Goal: Task Accomplishment & Management: Complete application form

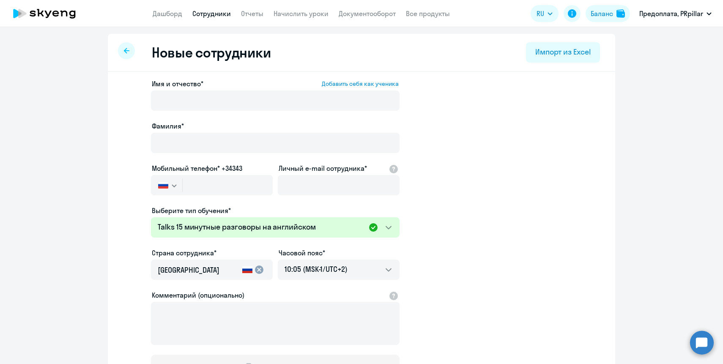
select select "english_adult_not_native_speaker_talks_15min"
select select "2"
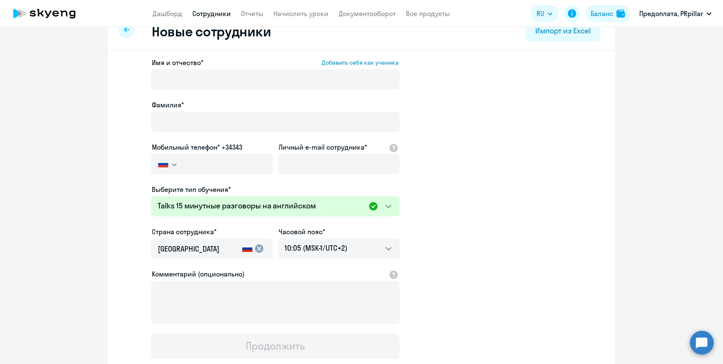
scroll to position [12, 0]
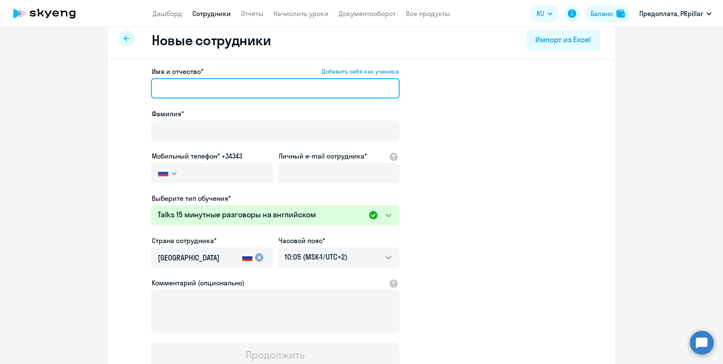
click at [281, 93] on input "Имя и отчество* Добавить себя как ученика" at bounding box center [275, 88] width 249 height 20
type input """
type input "Элим"
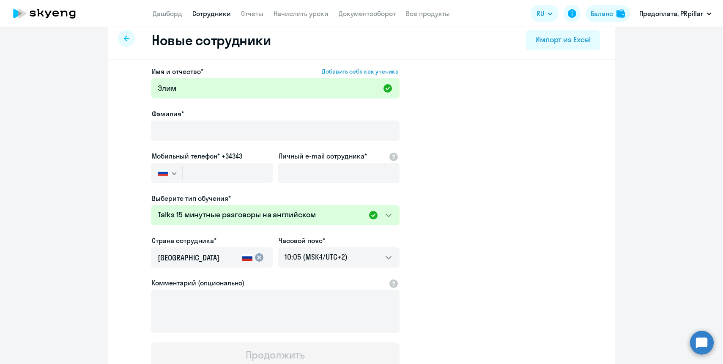
click at [291, 143] on div at bounding box center [275, 142] width 249 height 3
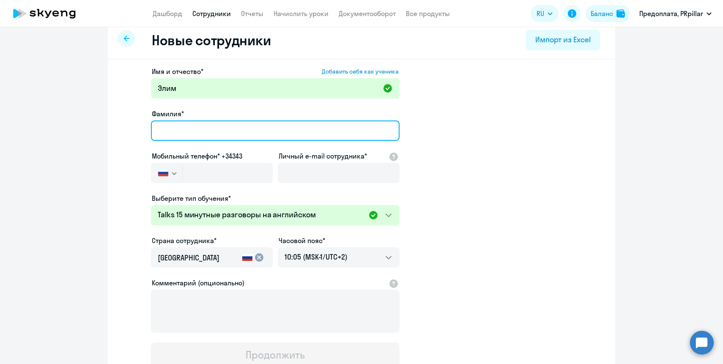
click at [290, 138] on input "Фамилия*" at bounding box center [275, 131] width 249 height 20
type input "[PERSON_NAME]"
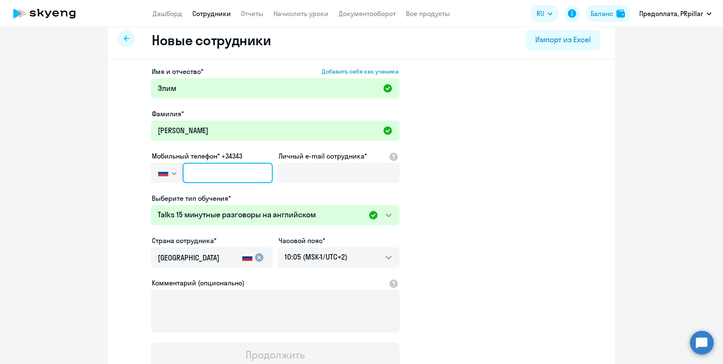
click at [234, 175] on input "text" at bounding box center [228, 173] width 90 height 20
paste input "+996 (555) 524-233"
type input "+996 (555) 524-233"
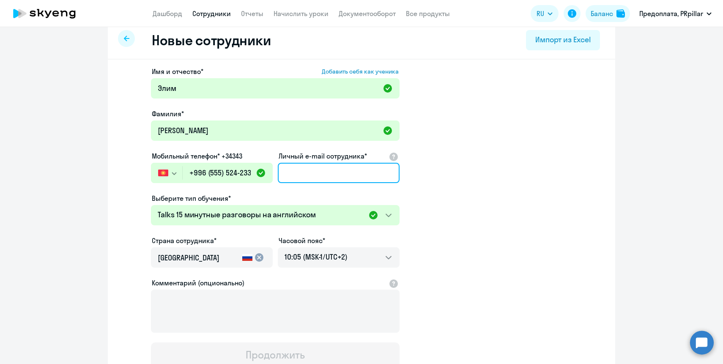
click at [342, 172] on input "Личный e-mail сотрудника*" at bounding box center [339, 173] width 122 height 20
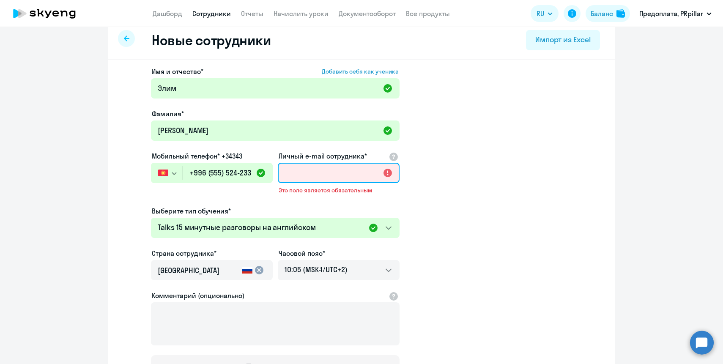
paste input "[EMAIL_ADDRESS][DOMAIN_NAME]"
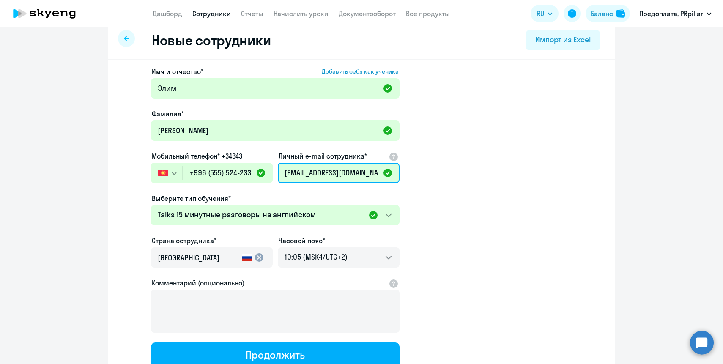
type input "[EMAIL_ADDRESS][DOMAIN_NAME]"
click at [495, 202] on app-new-student-form "Имя и отчество* Добавить себя как ученика [PERSON_NAME]* [PERSON_NAME] телефон*…" at bounding box center [361, 216] width 480 height 301
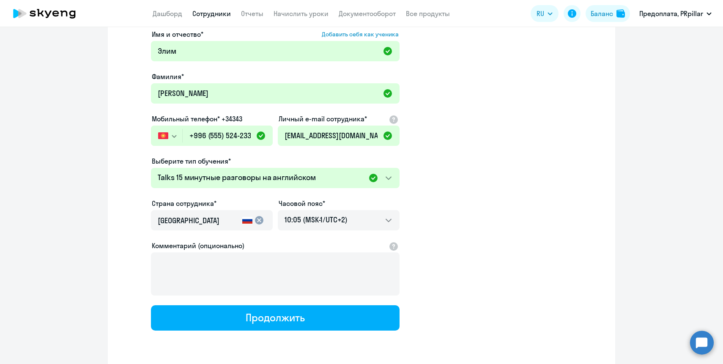
click at [233, 226] on div "[GEOGRAPHIC_DATA]" at bounding box center [198, 223] width 81 height 24
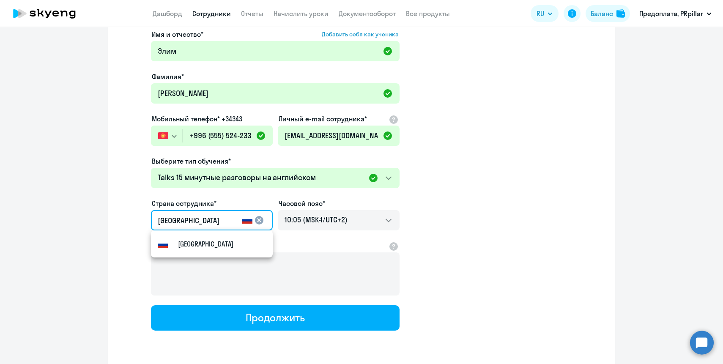
click at [258, 219] on mat-icon "cancel" at bounding box center [259, 220] width 10 height 10
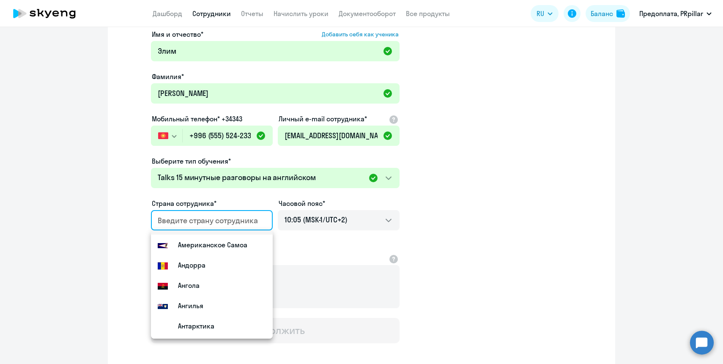
scroll to position [92, 0]
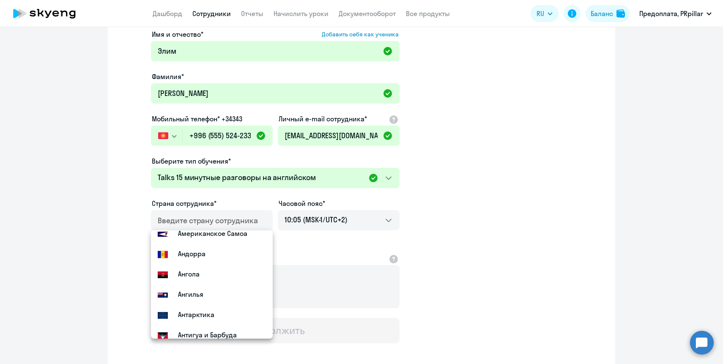
click at [173, 136] on icon "button" at bounding box center [174, 136] width 4 height 2
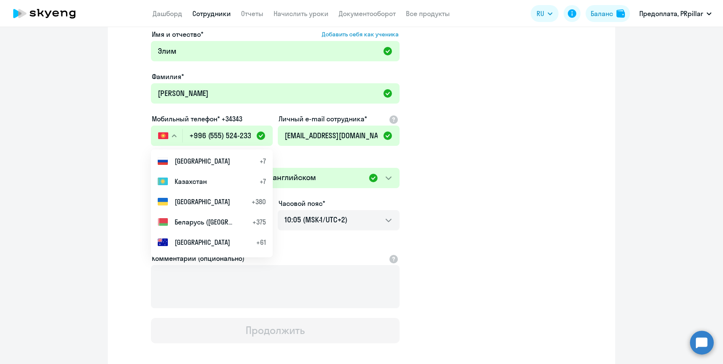
scroll to position [0, 0]
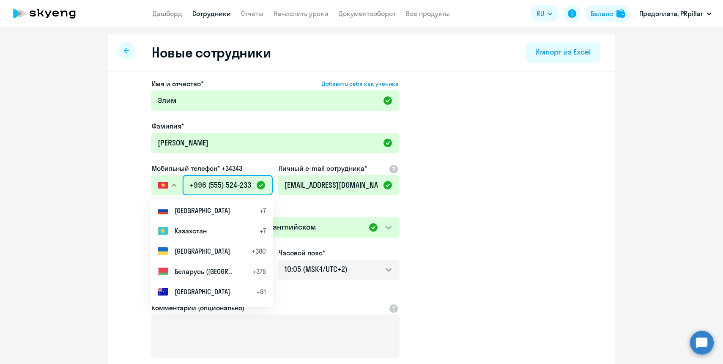
click at [205, 184] on input "+996 (555) 524-233" at bounding box center [228, 185] width 90 height 20
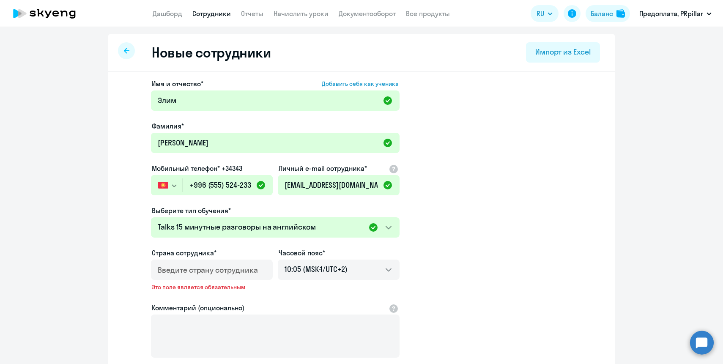
click at [163, 185] on img "button" at bounding box center [163, 185] width 10 height 7
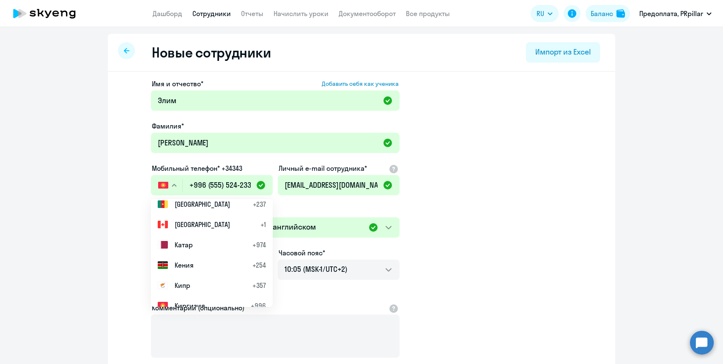
scroll to position [1718, 0]
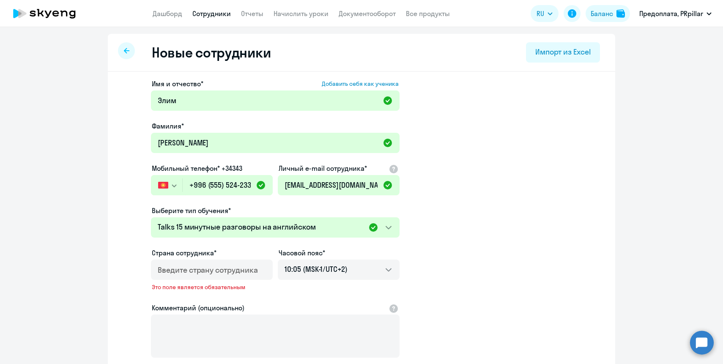
click at [494, 225] on app-new-student-form "Имя и отчество* Добавить себя как ученика [PERSON_NAME]* [PERSON_NAME] телефон*…" at bounding box center [361, 236] width 480 height 314
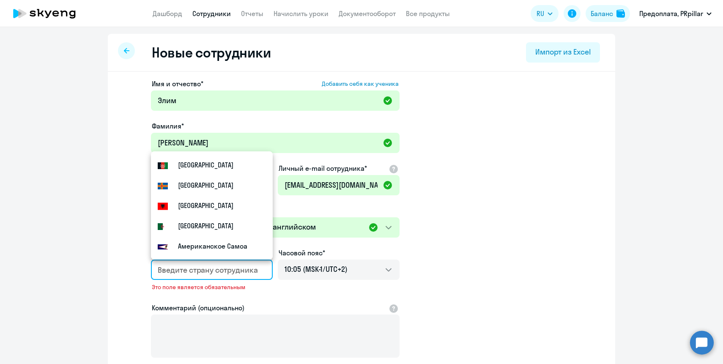
click at [226, 269] on input "country" at bounding box center [210, 270] width 105 height 11
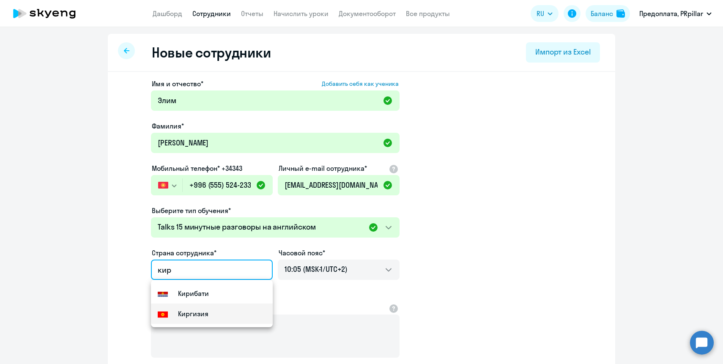
click at [224, 313] on mat-option "Киргизия" at bounding box center [212, 314] width 122 height 20
type input "Киргизия"
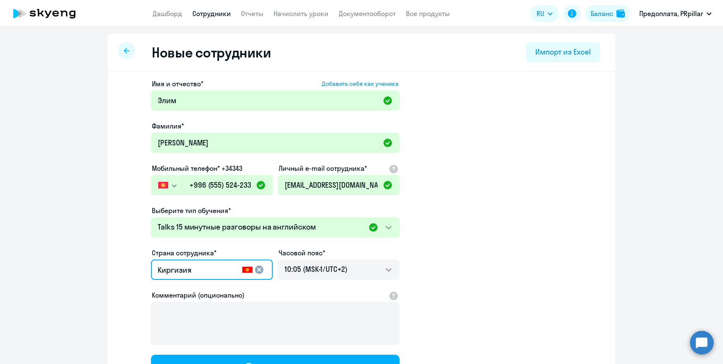
click at [447, 261] on app-new-student-form "Имя и отчество* Добавить себя как ученика [PERSON_NAME]* [PERSON_NAME] телефон*…" at bounding box center [361, 229] width 480 height 301
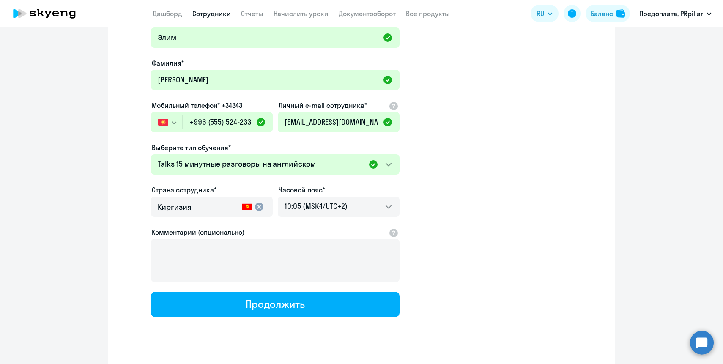
scroll to position [74, 0]
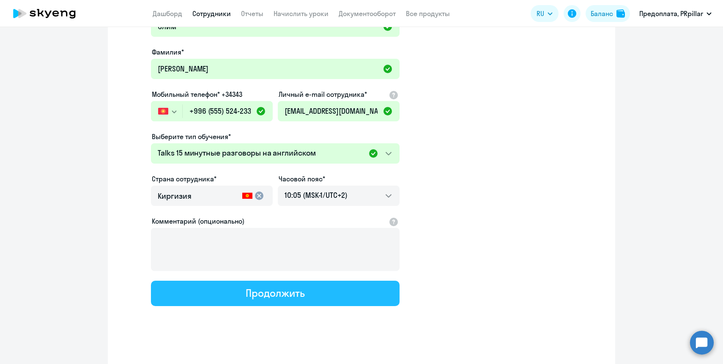
click at [333, 293] on button "Продолжить" at bounding box center [275, 293] width 249 height 25
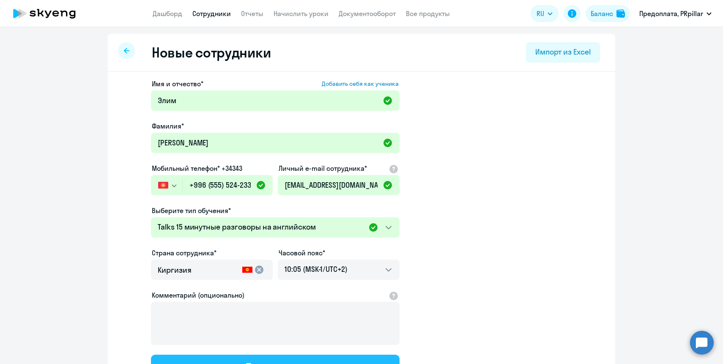
select select "english_adult_not_native_speaker_talks_15min"
select select "2"
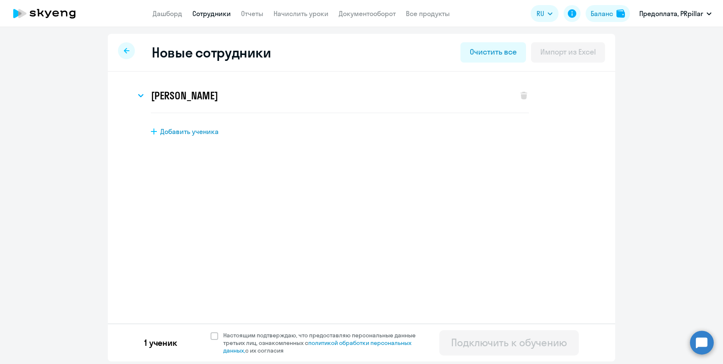
scroll to position [0, 0]
click at [370, 173] on div "[PERSON_NAME] Имя и отчество* Добавить себя как ученика [PERSON_NAME]* [PERSON_…" at bounding box center [361, 131] width 507 height 118
click at [199, 95] on h3 "[PERSON_NAME]" at bounding box center [184, 96] width 67 height 14
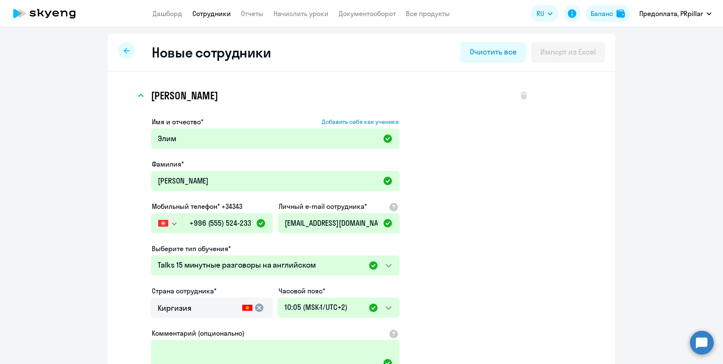
click at [473, 143] on app-new-student-form "Имя и отчество* Добавить себя как ученика [PERSON_NAME]* [PERSON_NAME] телефон*…" at bounding box center [340, 276] width 378 height 319
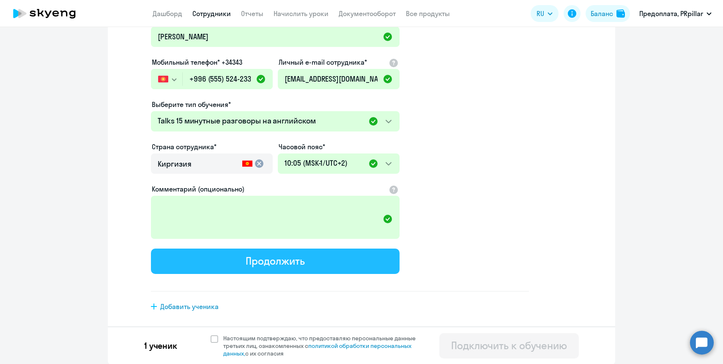
click at [331, 253] on button "Продолжить" at bounding box center [275, 261] width 249 height 25
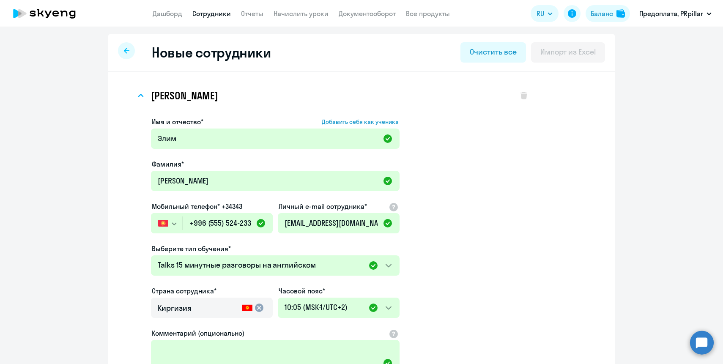
select select "english_adult_not_native_speaker_talks_15min"
select select "2"
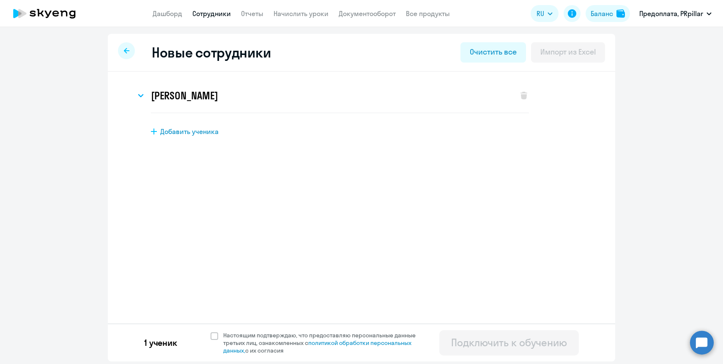
click at [370, 231] on div "Новые сотрудники Очистить все Импорт из Excel [PERSON_NAME] Имя и отчество* Доб…" at bounding box center [361, 198] width 507 height 328
click at [217, 336] on span at bounding box center [215, 336] width 8 height 8
click at [211, 332] on input "Настоящим подтверждаю, что предоставляю персональные данные третьих лиц, ознако…" at bounding box center [210, 331] width 0 height 0
checkbox input "true"
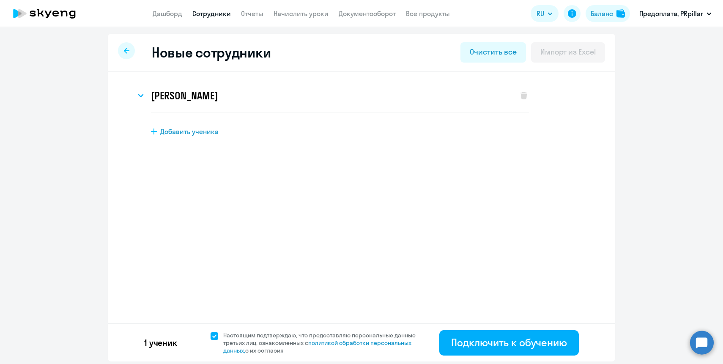
click at [515, 356] on div "1 ученик Настоящим подтверждаю, что предоставляю персональные данные третьих ли…" at bounding box center [361, 342] width 507 height 38
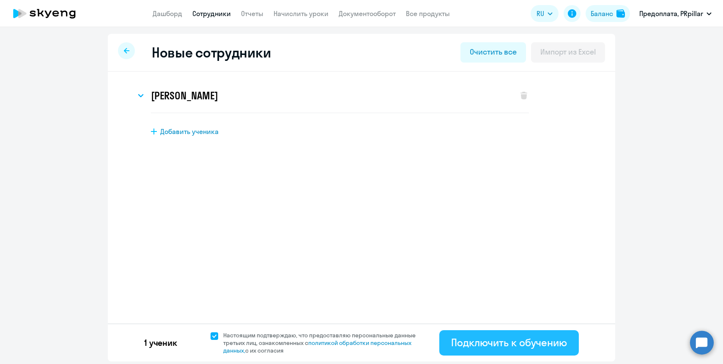
click at [512, 348] on div "Подключить к обучению" at bounding box center [509, 343] width 116 height 14
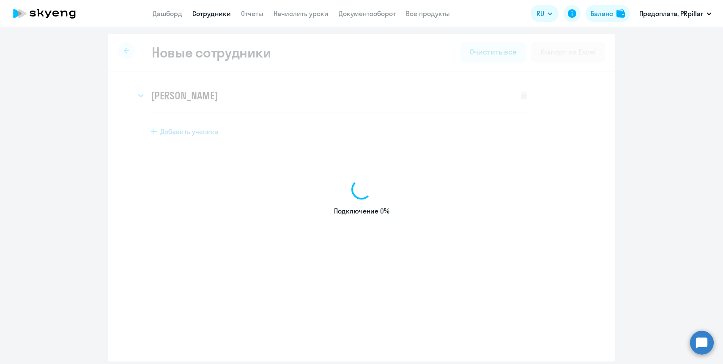
select select "english_adult_not_native_speaker_premium"
select select "2"
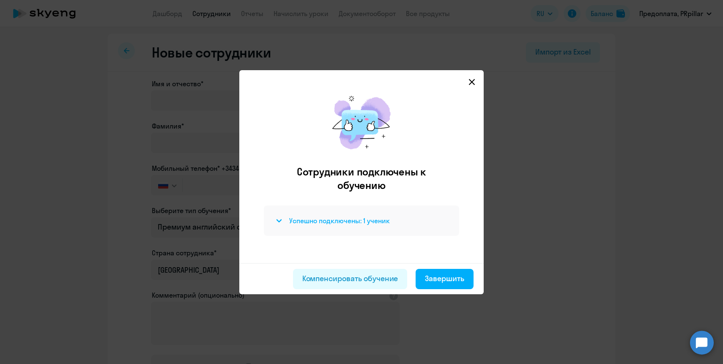
click at [324, 223] on h4 "Успешно подключены: 1 ученик" at bounding box center [339, 220] width 101 height 9
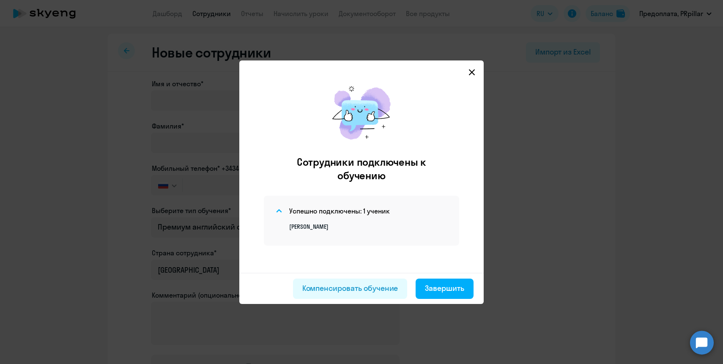
click at [474, 70] on icon at bounding box center [472, 72] width 6 height 6
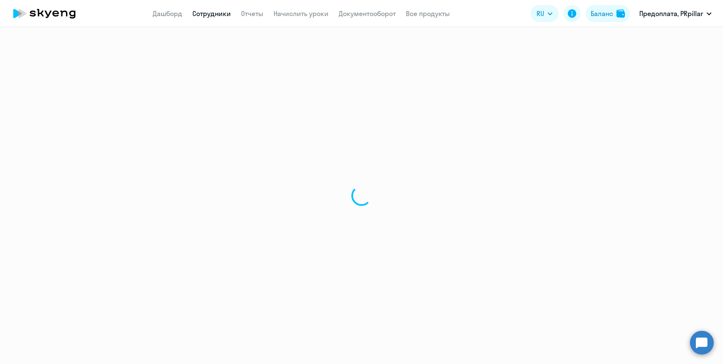
select select "30"
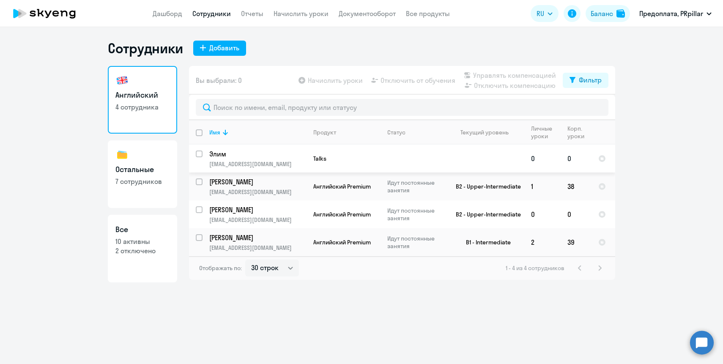
click at [256, 155] on p "Элим" at bounding box center [257, 153] width 96 height 9
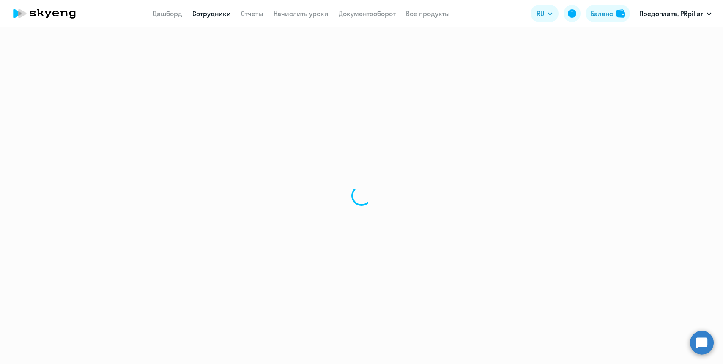
select select "english"
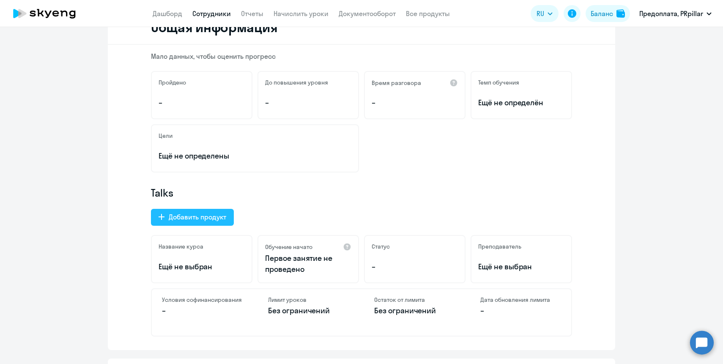
scroll to position [121, 0]
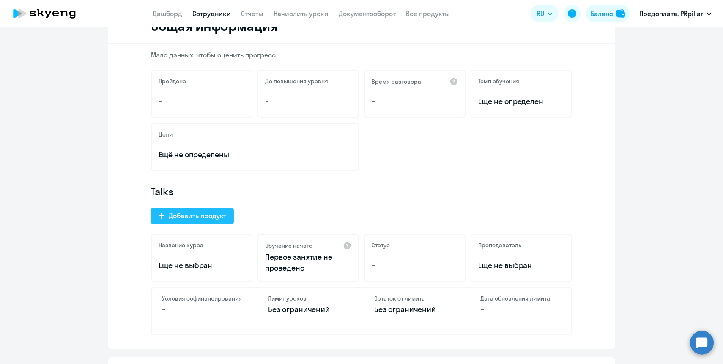
click at [206, 220] on div "Добавить продукт" at bounding box center [198, 216] width 58 height 10
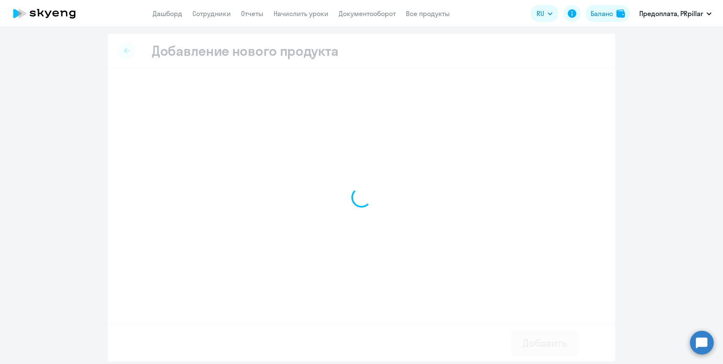
select select "english_adult_not_native_speaker_premium"
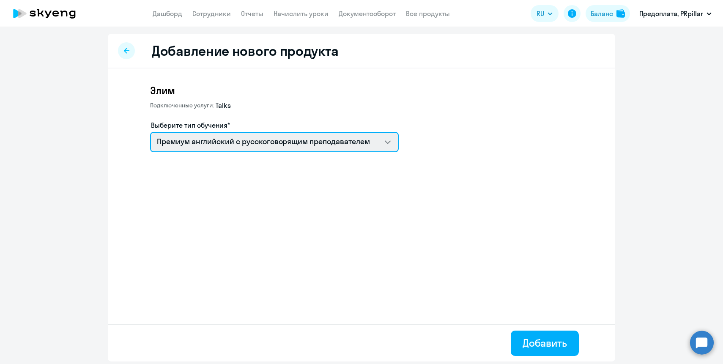
click at [258, 137] on select "Премиум английский с русскоговорящим преподавателем Screening Test" at bounding box center [274, 142] width 249 height 20
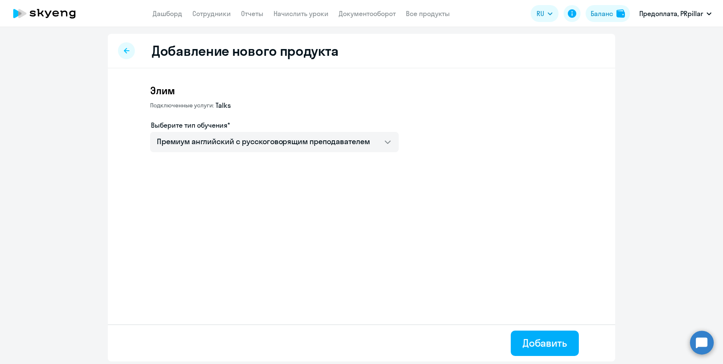
click at [125, 52] on icon at bounding box center [126, 50] width 5 height 5
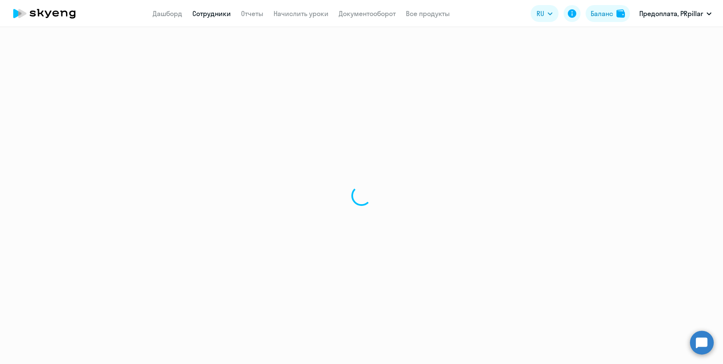
select select "english"
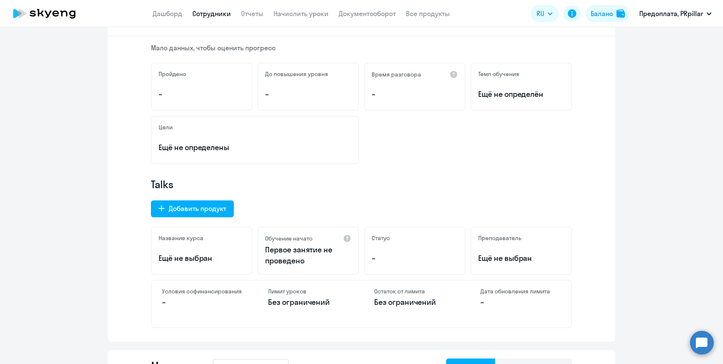
scroll to position [89, 0]
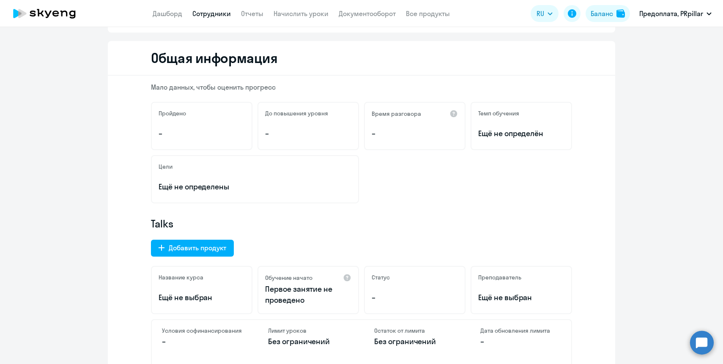
click at [197, 301] on p "Ещё не выбран" at bounding box center [202, 297] width 86 height 11
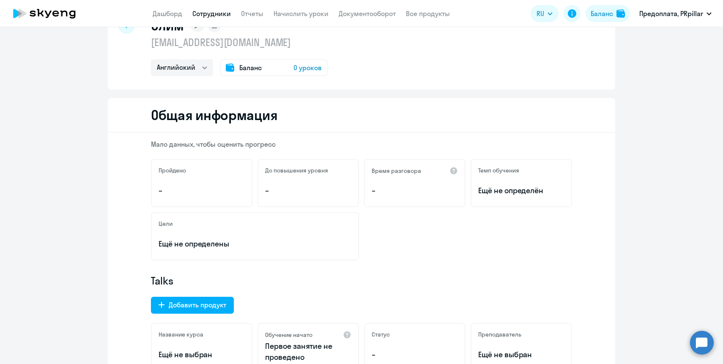
scroll to position [0, 0]
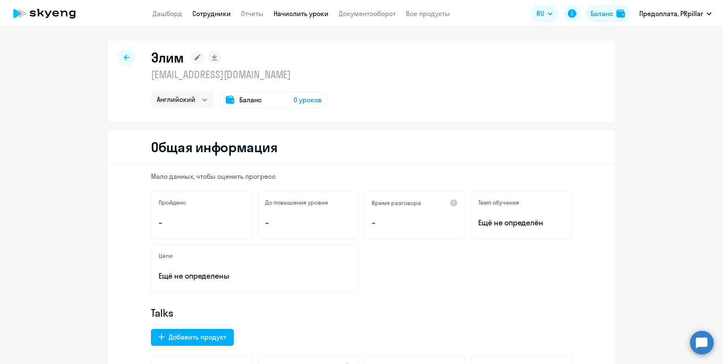
click at [305, 14] on link "Начислить уроки" at bounding box center [301, 13] width 55 height 8
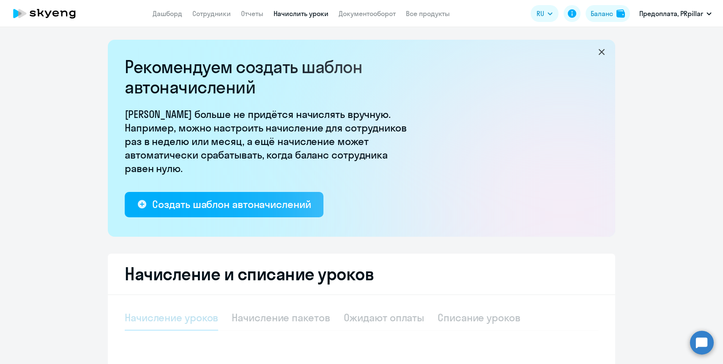
select select "10"
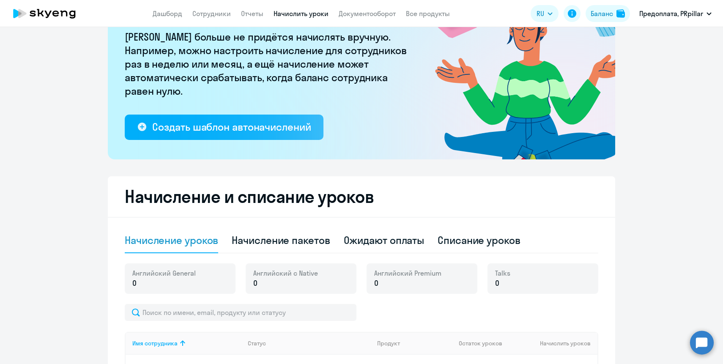
scroll to position [211, 0]
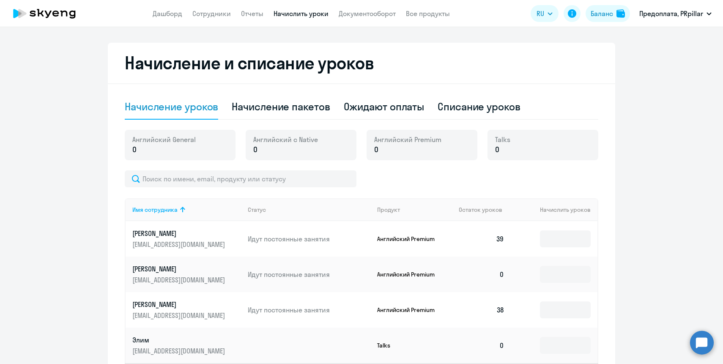
click at [499, 150] on span "0" at bounding box center [497, 149] width 4 height 11
click at [518, 152] on div "Talks 0" at bounding box center [543, 145] width 111 height 30
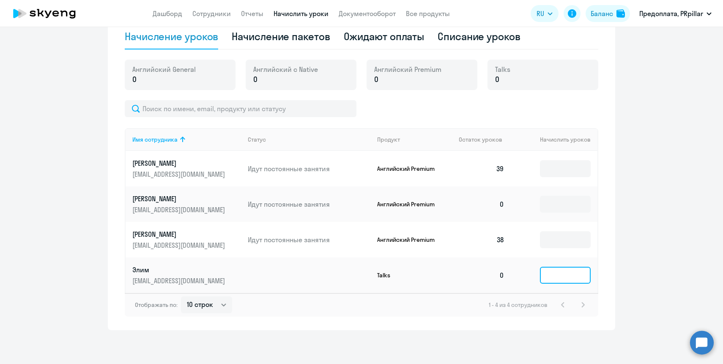
click at [564, 277] on input at bounding box center [565, 275] width 51 height 17
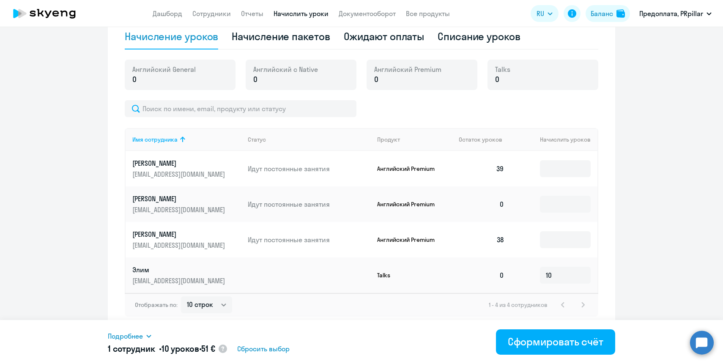
click at [690, 222] on ng-component "Рекомендуем создать шаблон автоначислений Уроки больше не придётся начислять вр…" at bounding box center [361, 45] width 723 height 572
click at [567, 275] on input "10" at bounding box center [565, 275] width 51 height 17
type input "1"
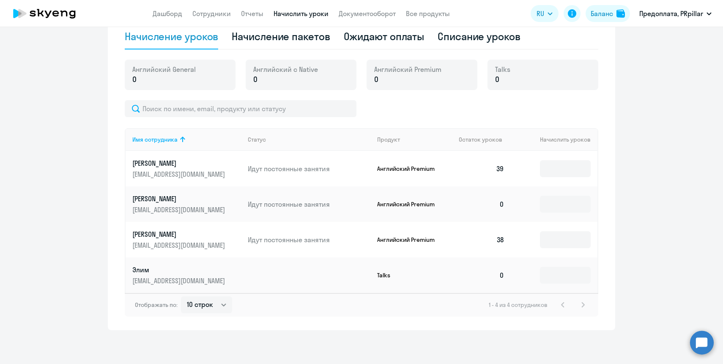
click at [25, 102] on ng-component "Рекомендуем создать шаблон автоначислений Уроки больше не придётся начислять вр…" at bounding box center [361, 45] width 723 height 572
